Goal: Transaction & Acquisition: Purchase product/service

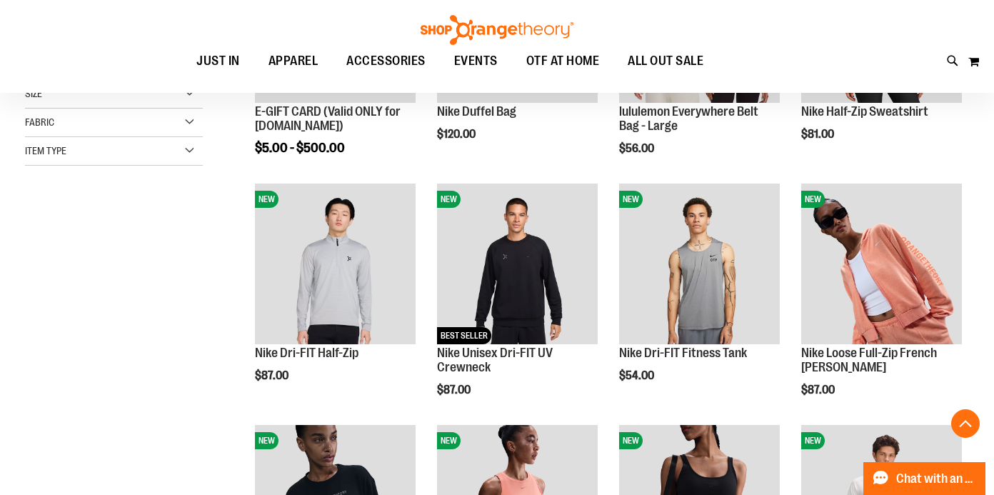
scroll to position [348, 0]
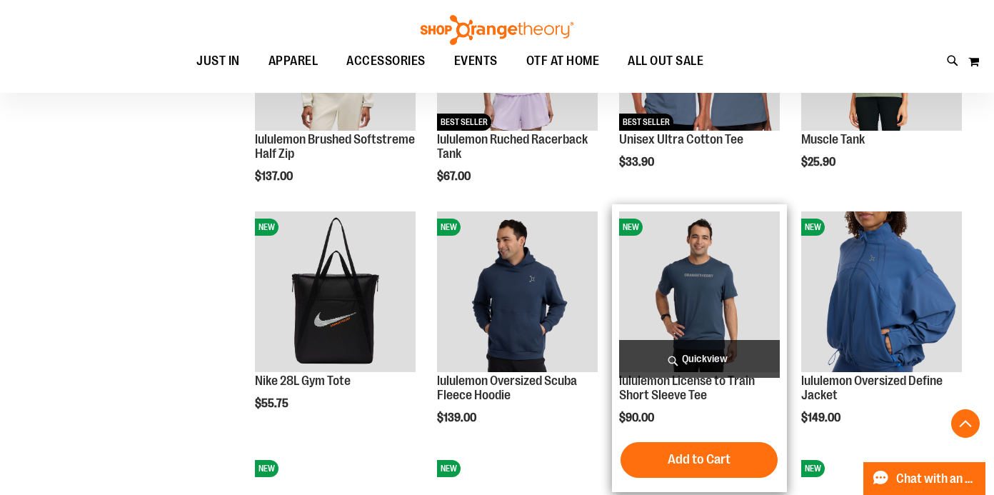
scroll to position [1044, 0]
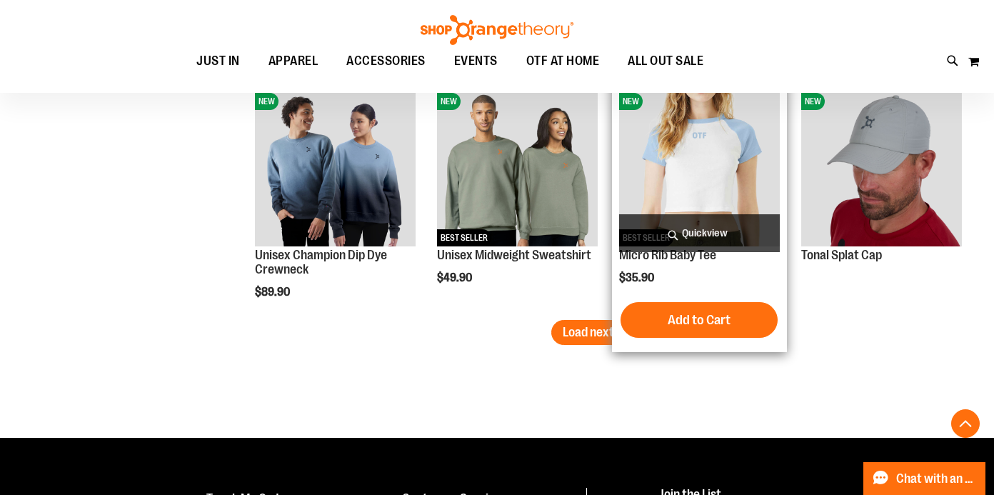
scroll to position [2135, 0]
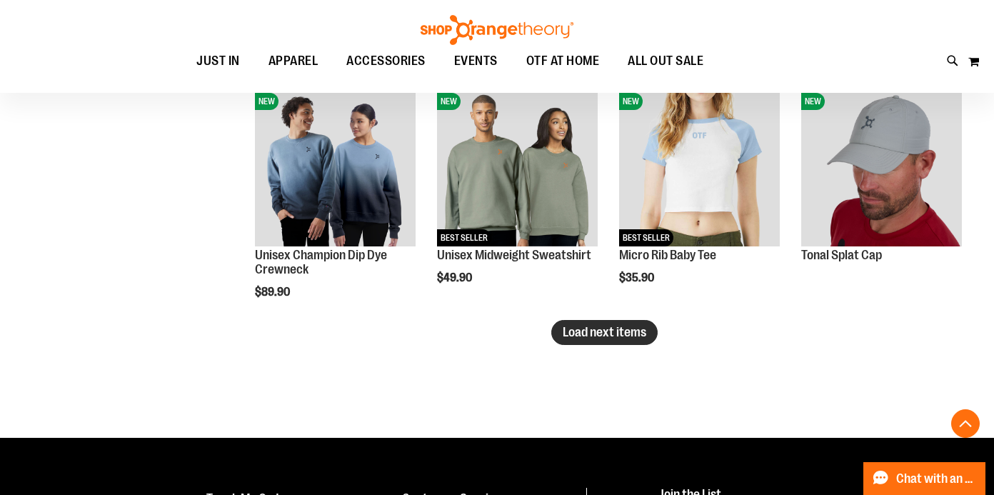
click at [638, 328] on span "Load next items" at bounding box center [605, 332] width 84 height 14
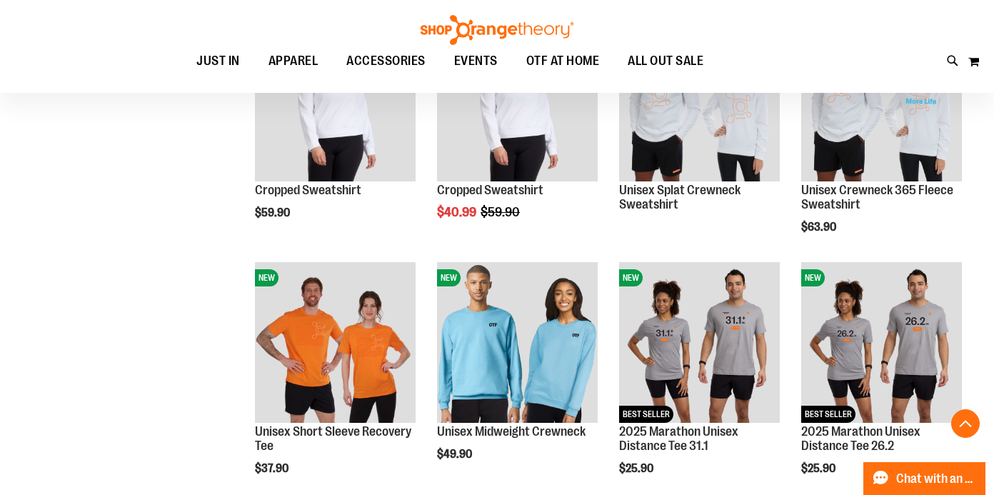
scroll to position [2577, 1]
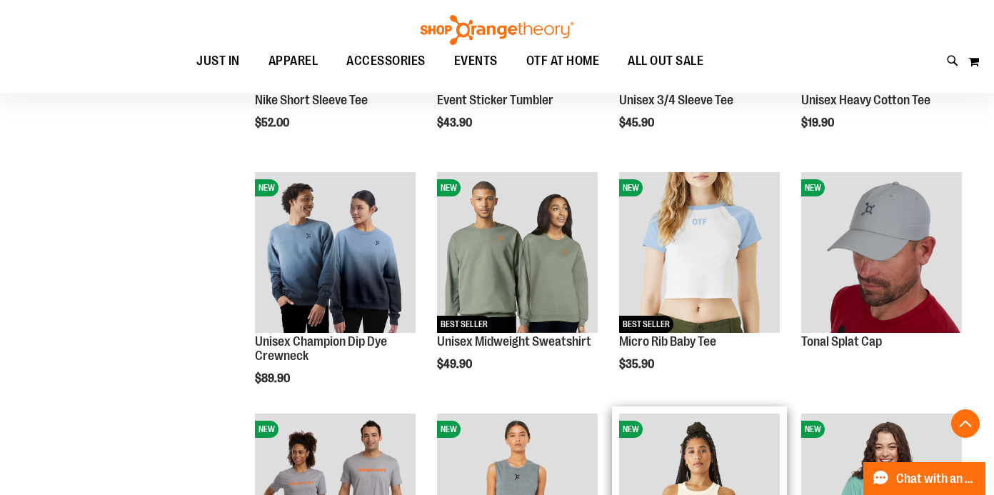
scroll to position [2048, 0]
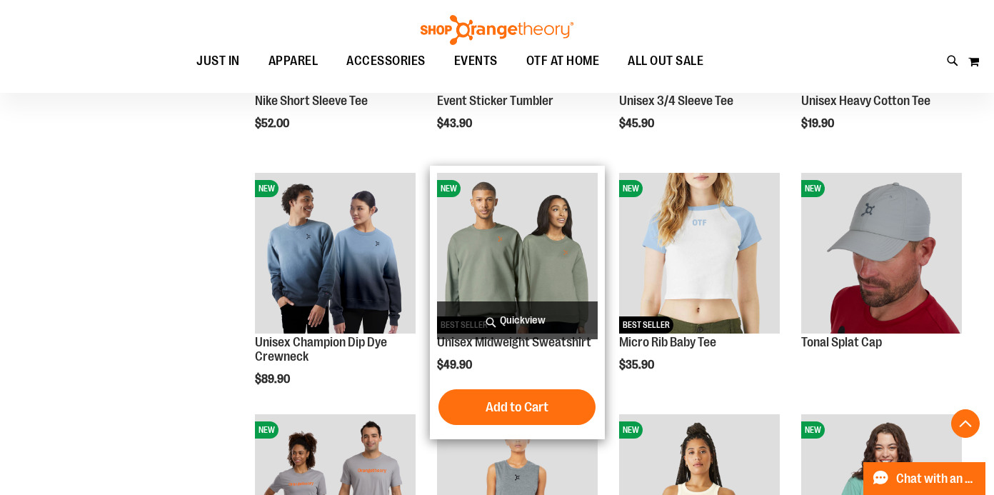
click at [540, 233] on img "product" at bounding box center [517, 253] width 161 height 161
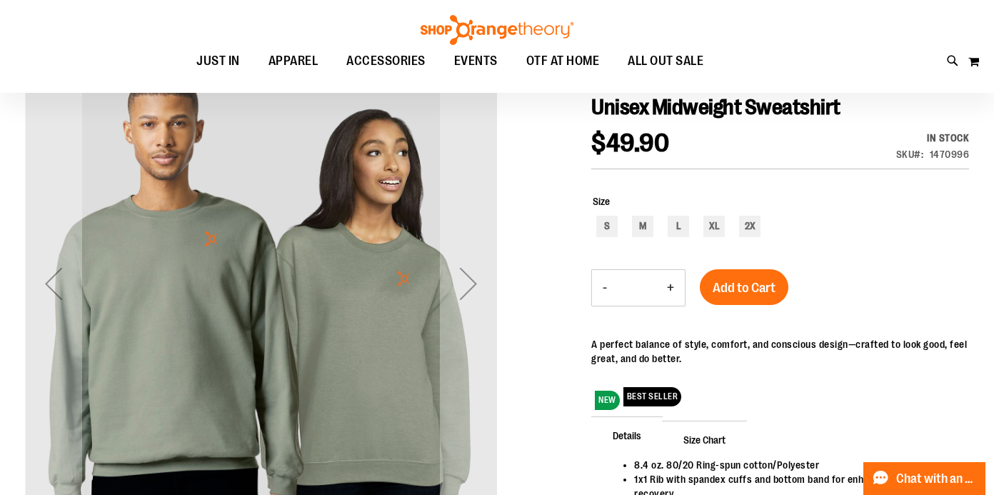
scroll to position [1, 0]
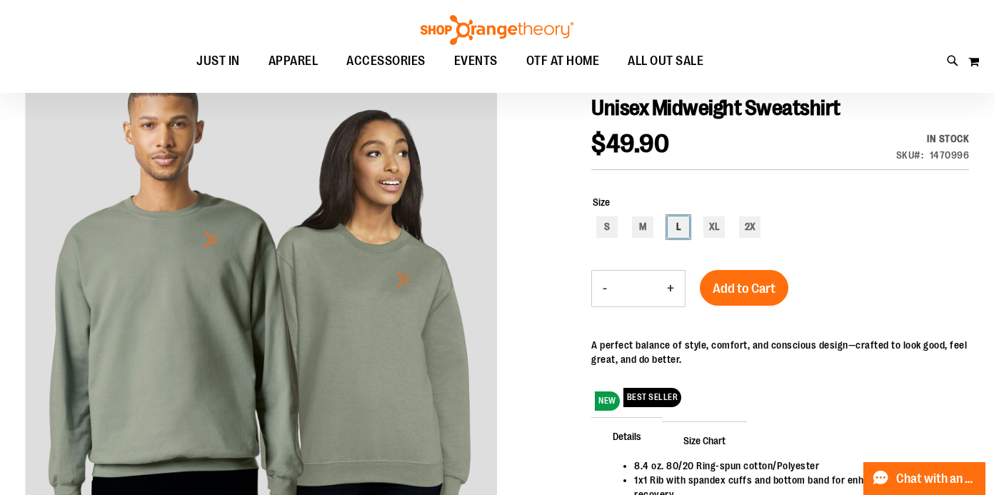
click at [675, 229] on div "L" at bounding box center [678, 226] width 21 height 21
type input "***"
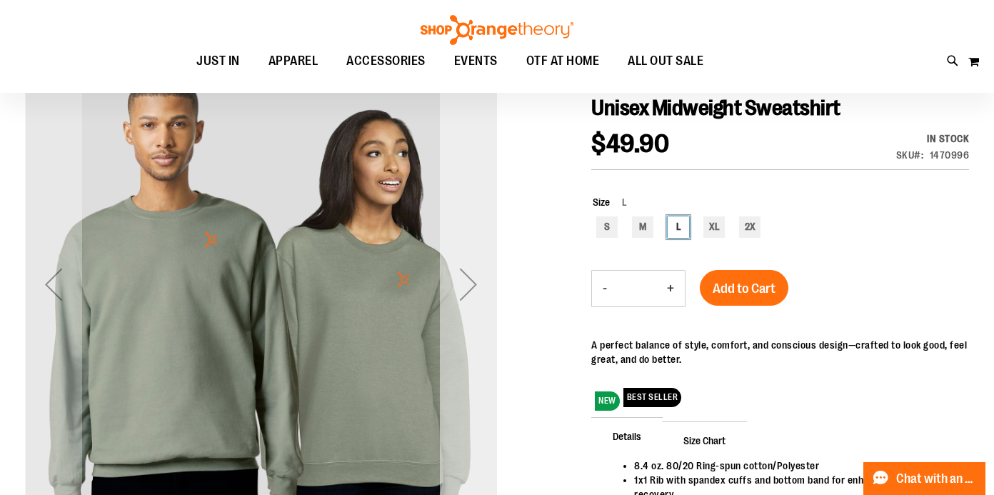
click at [467, 289] on div "Next" at bounding box center [468, 284] width 57 height 57
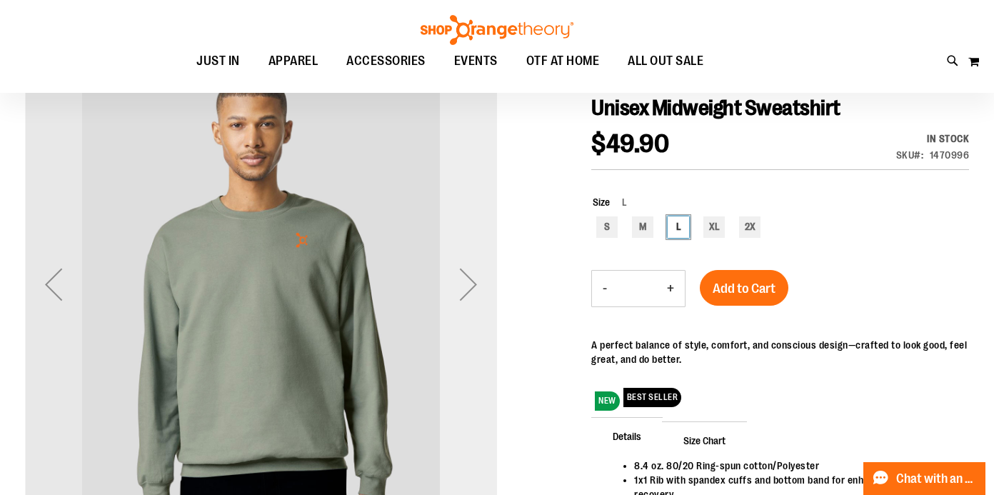
click at [467, 289] on div "Next" at bounding box center [468, 284] width 57 height 57
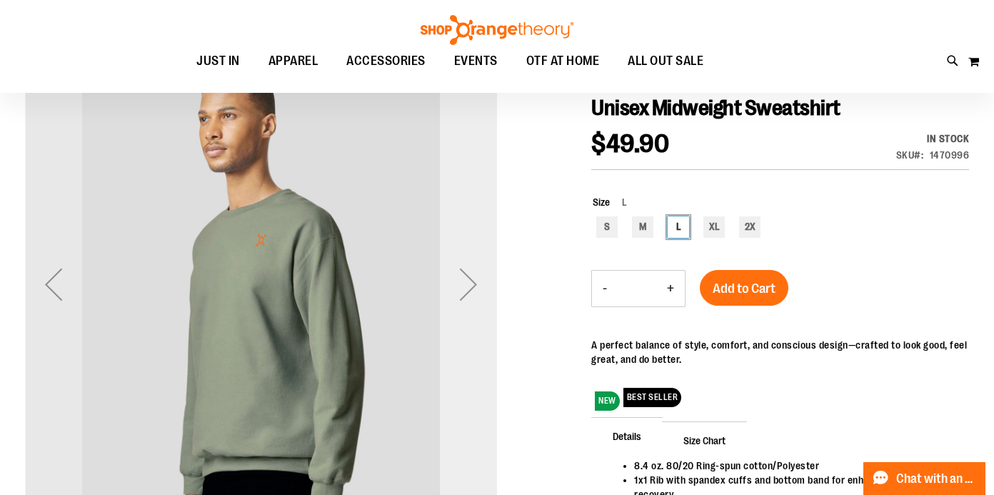
click at [467, 289] on div "Next" at bounding box center [468, 284] width 57 height 57
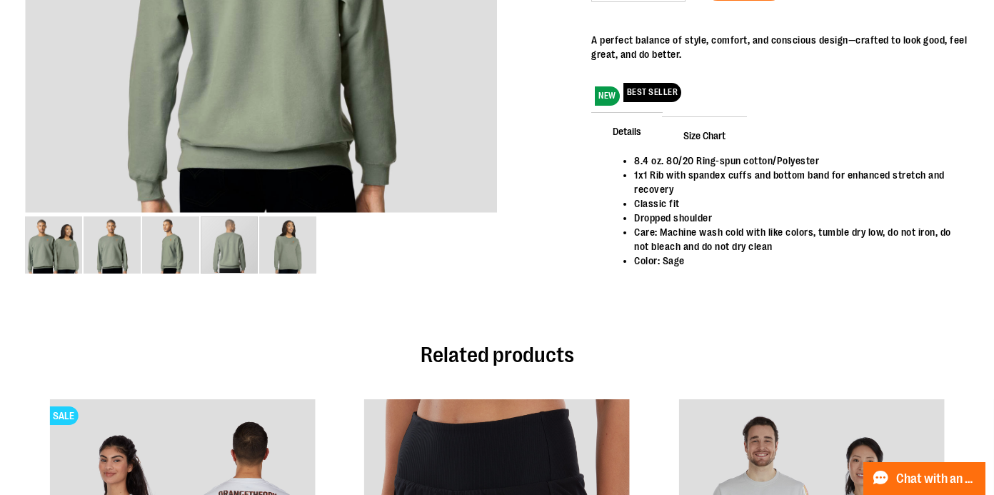
scroll to position [0, 0]
